Goal: Navigation & Orientation: Find specific page/section

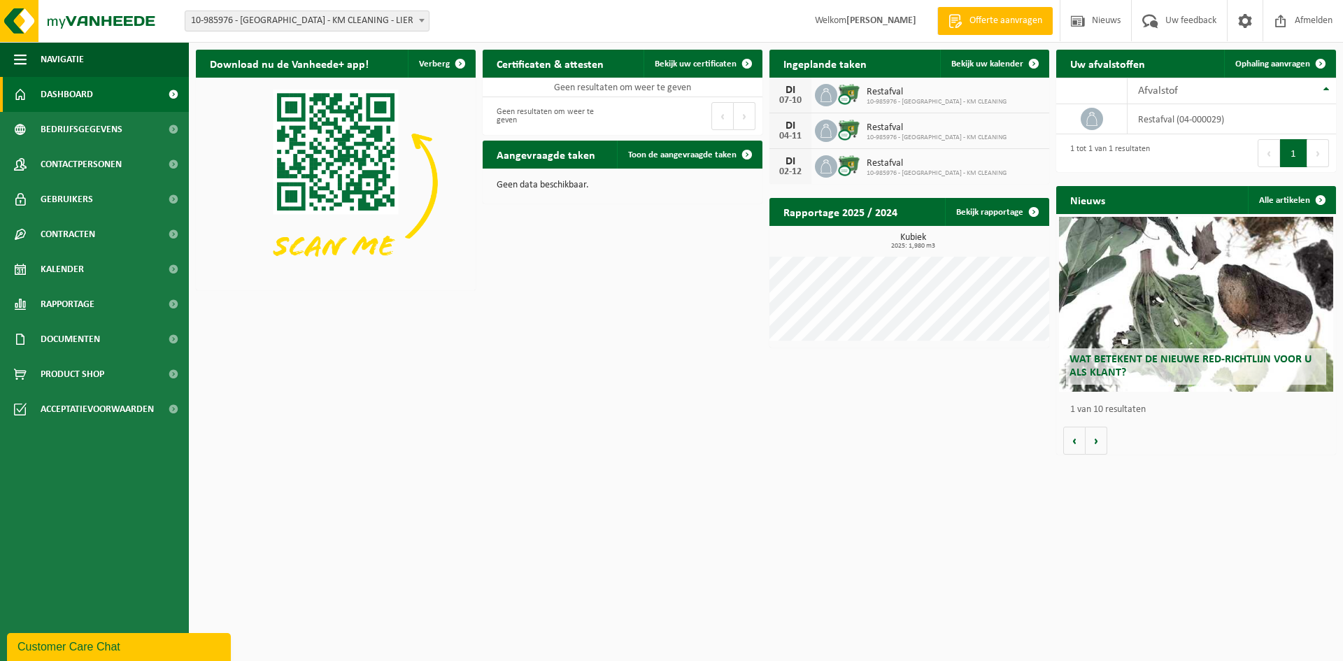
click at [343, 17] on span "10-985976 - [GEOGRAPHIC_DATA] - KM CLEANING - LIER" at bounding box center [306, 21] width 243 height 20
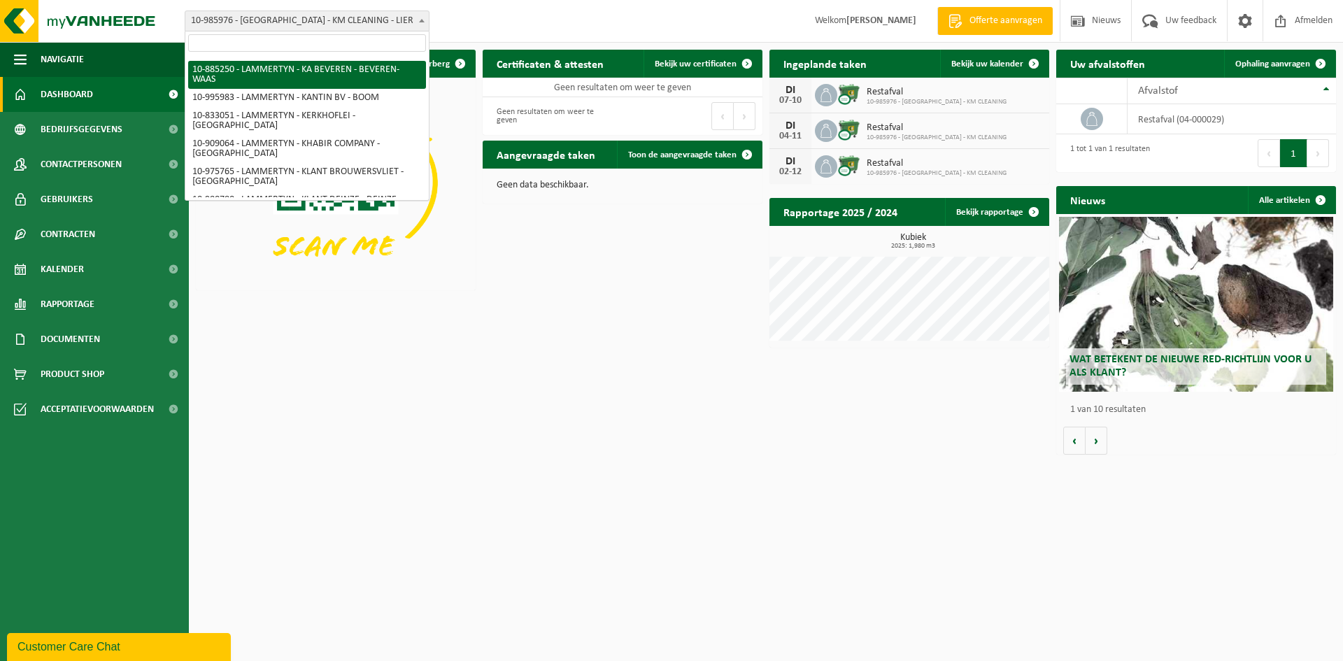
scroll to position [3659, 0]
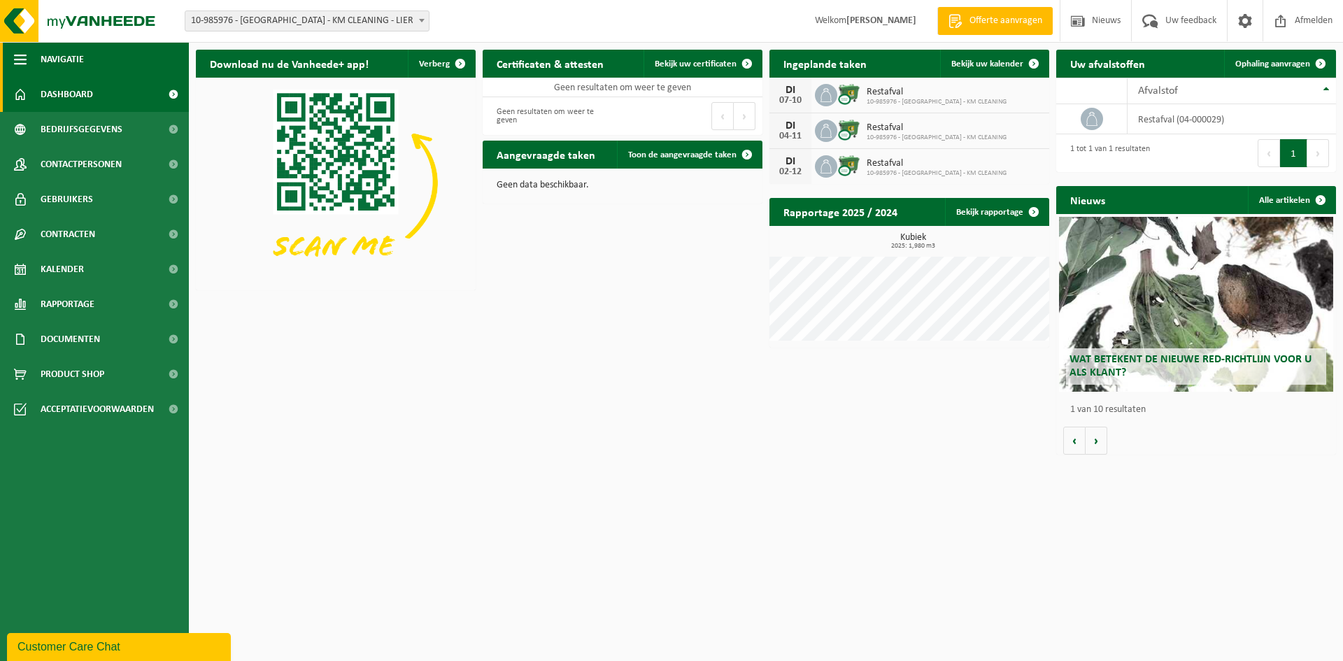
click at [75, 58] on span "Navigatie" at bounding box center [62, 59] width 43 height 35
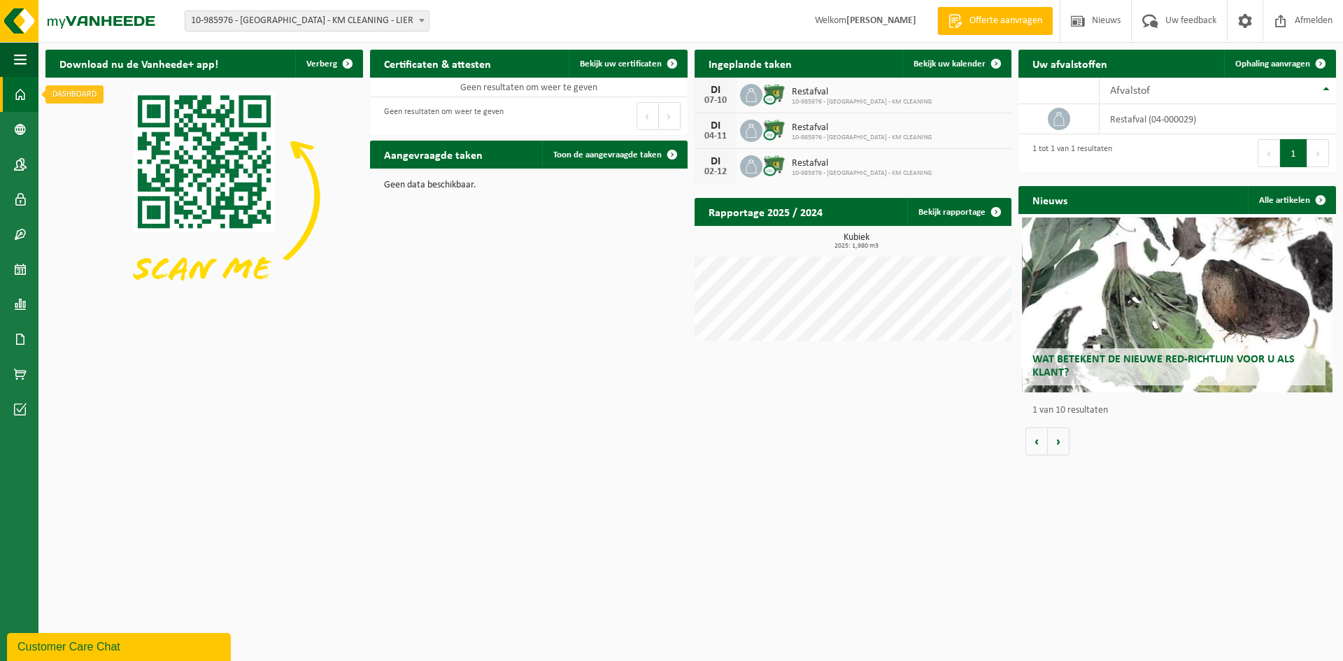
click at [29, 99] on link "Dashboard" at bounding box center [19, 94] width 38 height 35
click at [74, 15] on img at bounding box center [84, 21] width 168 height 42
click at [17, 56] on span "button" at bounding box center [20, 59] width 13 height 35
